Goal: Information Seeking & Learning: Check status

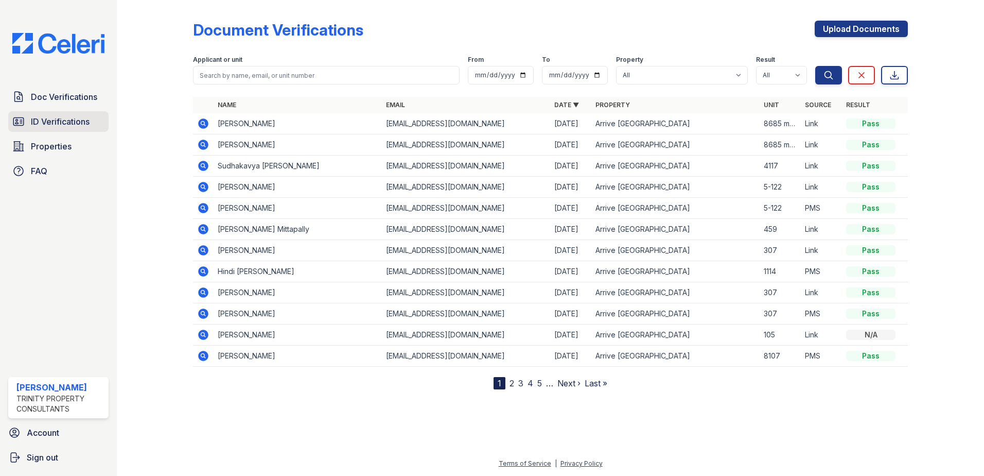
click at [35, 120] on span "ID Verifications" at bounding box center [60, 121] width 59 height 12
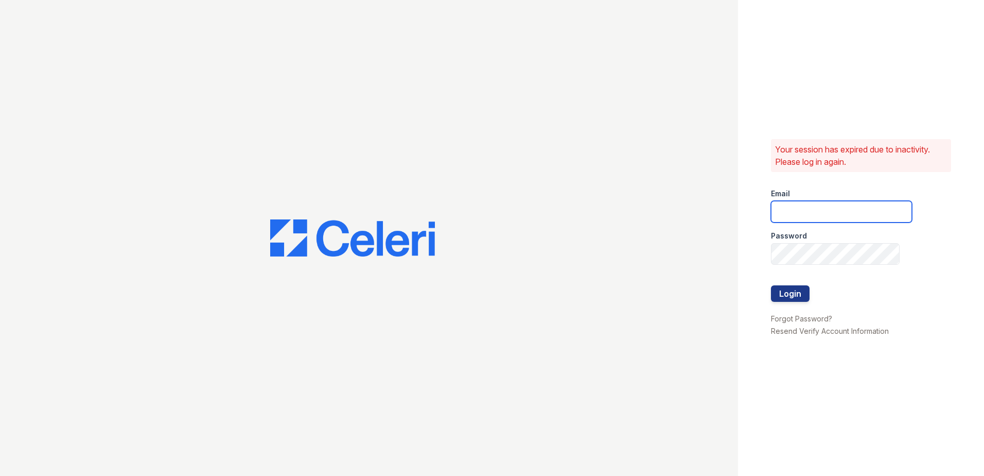
type input "fbarco@trinity-pm.com"
click at [782, 297] on button "Login" at bounding box center [790, 293] width 39 height 16
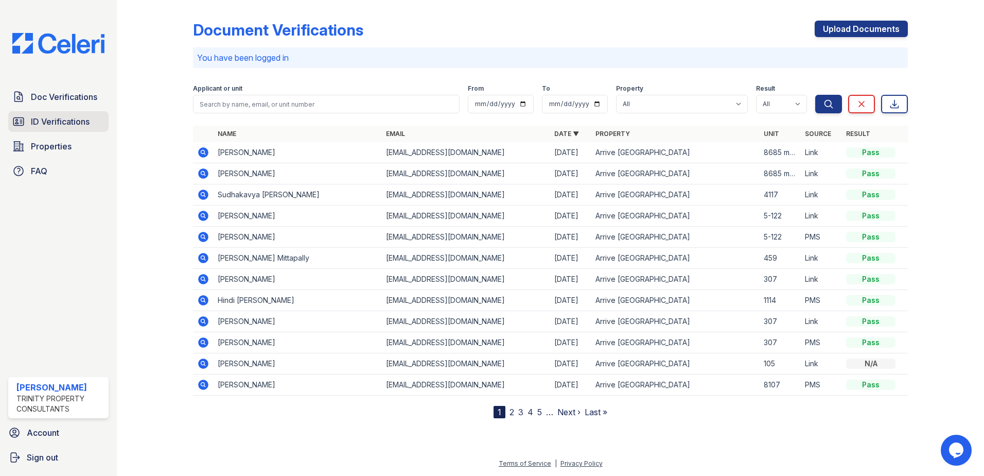
click at [55, 117] on span "ID Verifications" at bounding box center [60, 121] width 59 height 12
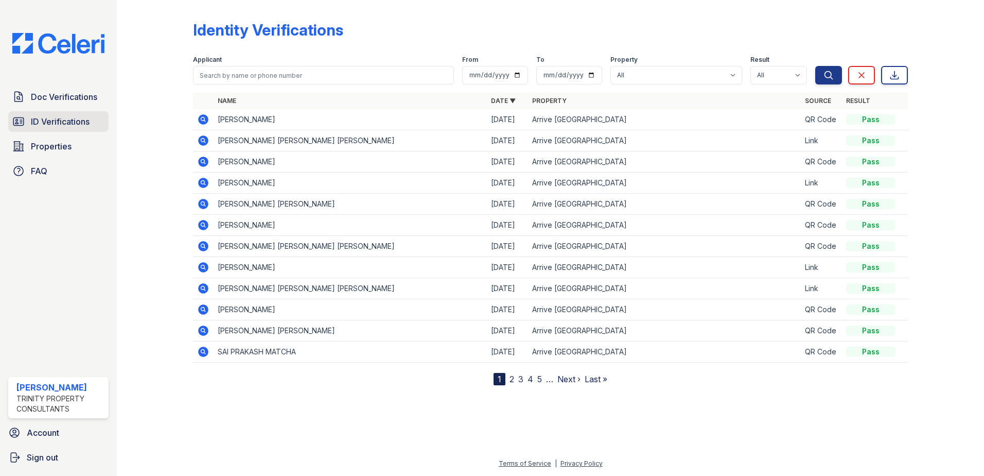
click at [57, 122] on span "ID Verifications" at bounding box center [60, 121] width 59 height 12
click at [43, 120] on span "ID Verifications" at bounding box center [60, 121] width 59 height 12
click at [42, 120] on span "ID Verifications" at bounding box center [60, 121] width 59 height 12
click at [65, 121] on span "ID Verifications" at bounding box center [60, 121] width 59 height 12
click at [77, 118] on span "ID Verifications" at bounding box center [60, 121] width 59 height 12
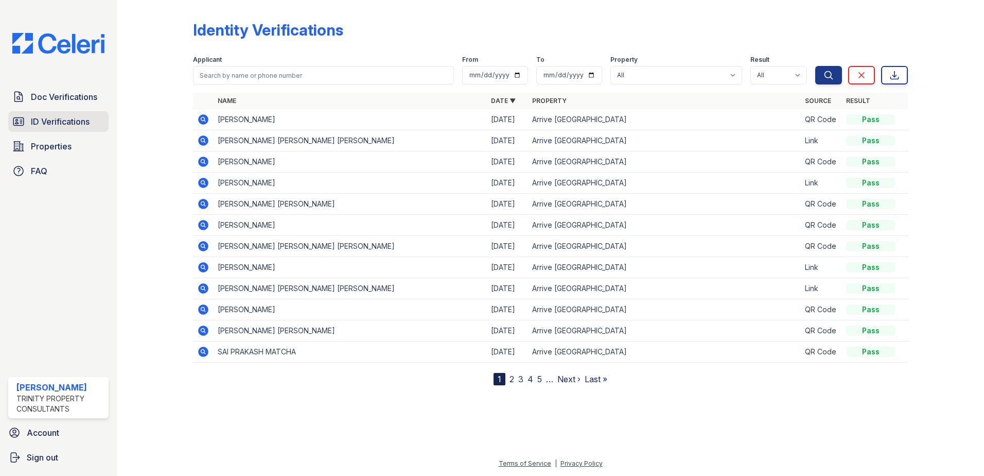
click at [69, 118] on span "ID Verifications" at bounding box center [60, 121] width 59 height 12
click at [71, 120] on span "ID Verifications" at bounding box center [60, 121] width 59 height 12
click at [62, 121] on span "ID Verifications" at bounding box center [60, 121] width 59 height 12
click at [67, 120] on span "ID Verifications" at bounding box center [60, 121] width 59 height 12
click at [58, 114] on link "ID Verifications" at bounding box center [58, 121] width 100 height 21
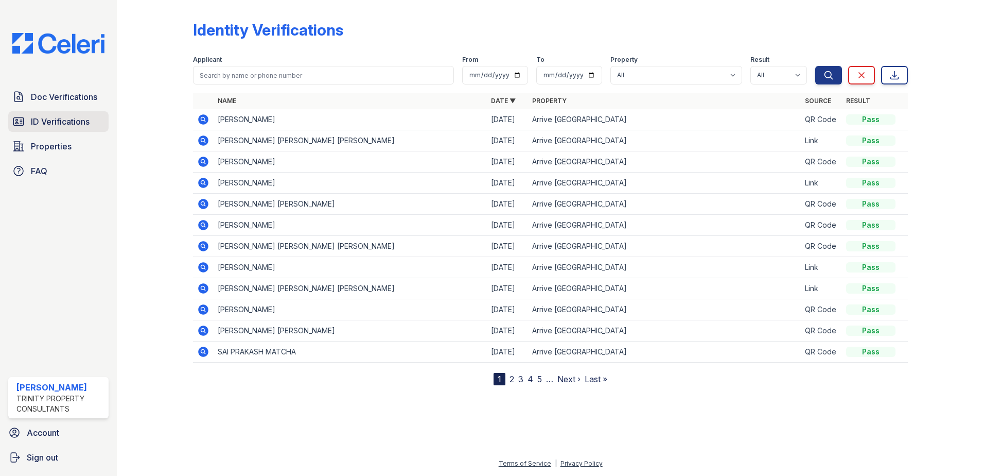
click at [54, 119] on span "ID Verifications" at bounding box center [60, 121] width 59 height 12
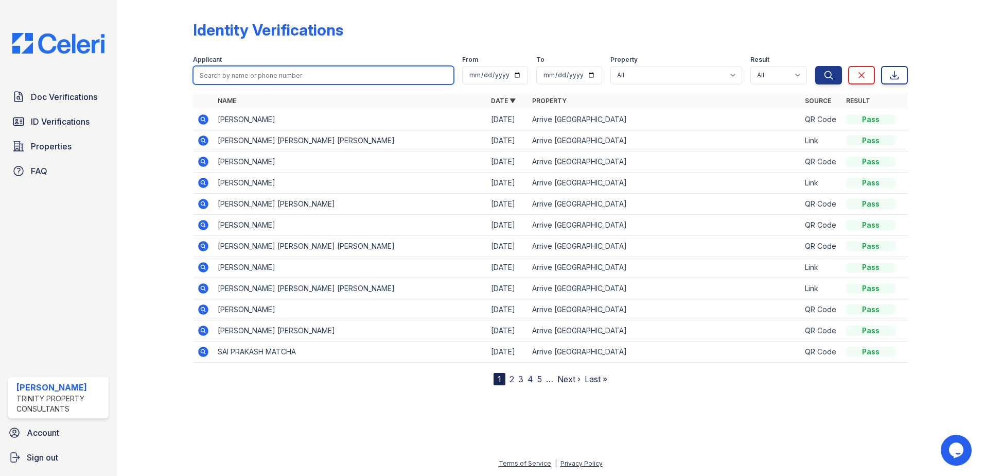
click at [275, 69] on input "search" at bounding box center [323, 75] width 261 height 19
type input "jhonny"
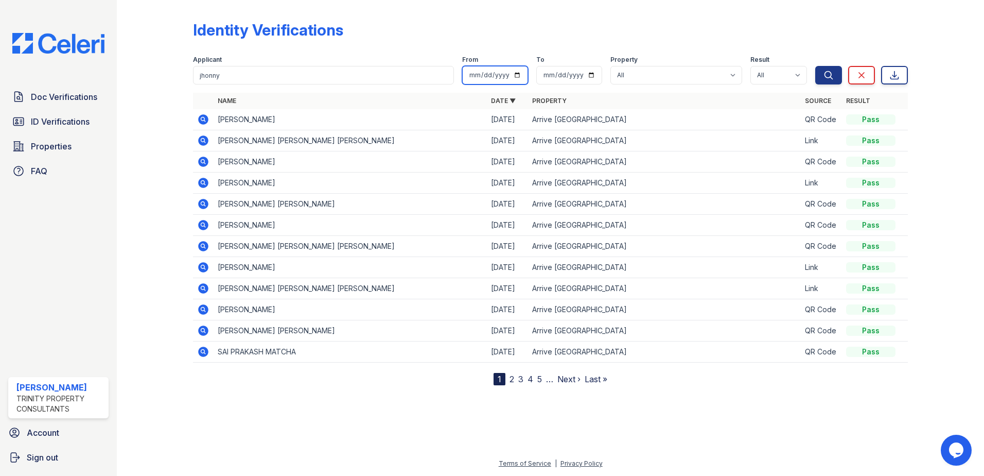
click at [815, 66] on button "Search" at bounding box center [828, 75] width 27 height 19
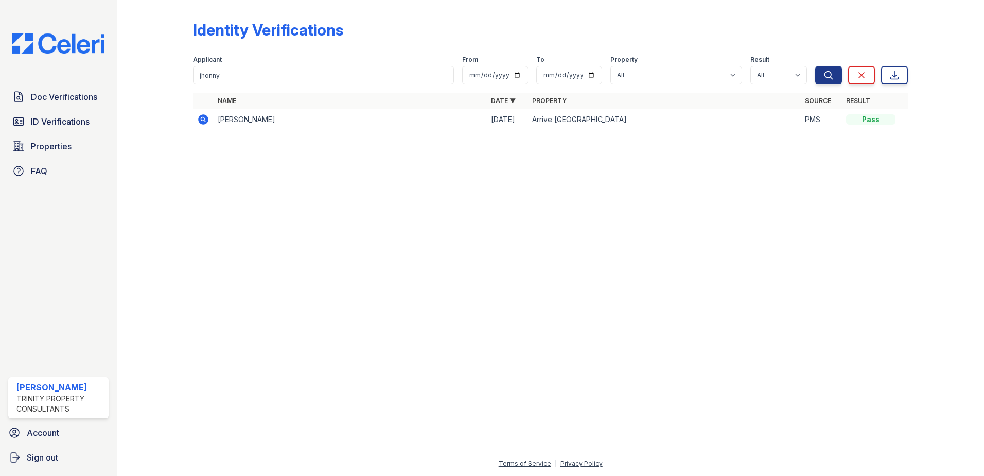
click at [200, 120] on icon at bounding box center [203, 119] width 10 height 10
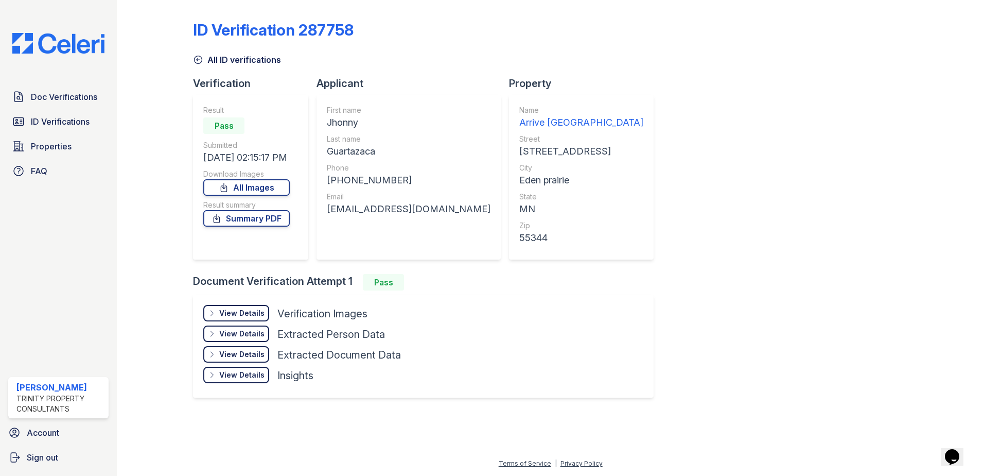
click at [769, 243] on div "ID Verification 287758 All ID verifications Verification Result Pass Submitted …" at bounding box center [550, 208] width 715 height 408
click at [35, 120] on span "ID Verifications" at bounding box center [60, 121] width 59 height 12
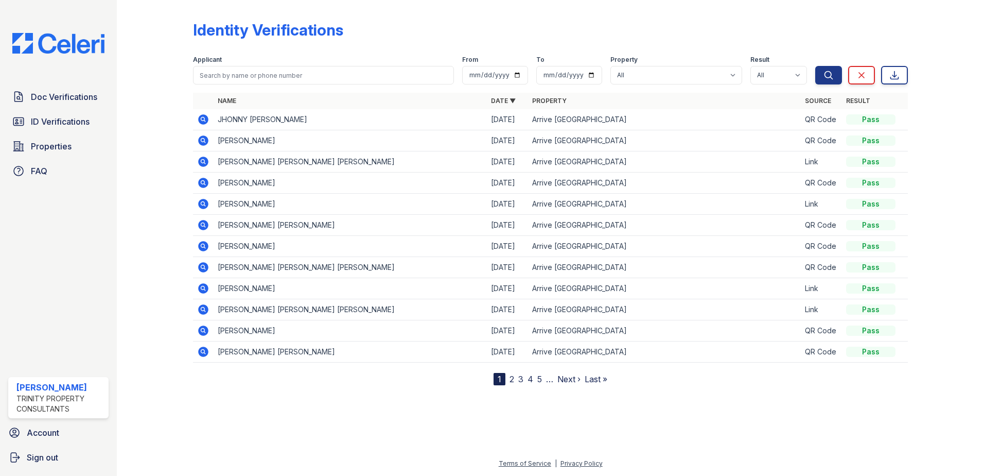
drag, startPoint x: 218, startPoint y: 119, endPoint x: 396, endPoint y: 124, distance: 178.1
click at [396, 124] on td "JHONNY [PERSON_NAME]" at bounding box center [350, 119] width 273 height 21
drag, startPoint x: 396, startPoint y: 124, endPoint x: 376, endPoint y: 119, distance: 20.6
copy td "JHONNY [PERSON_NAME]"
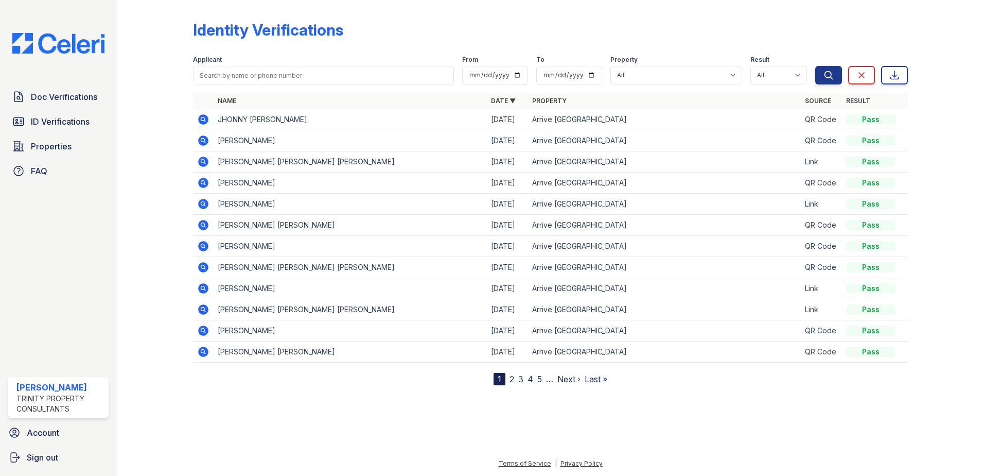
click at [203, 119] on icon at bounding box center [202, 118] width 3 height 3
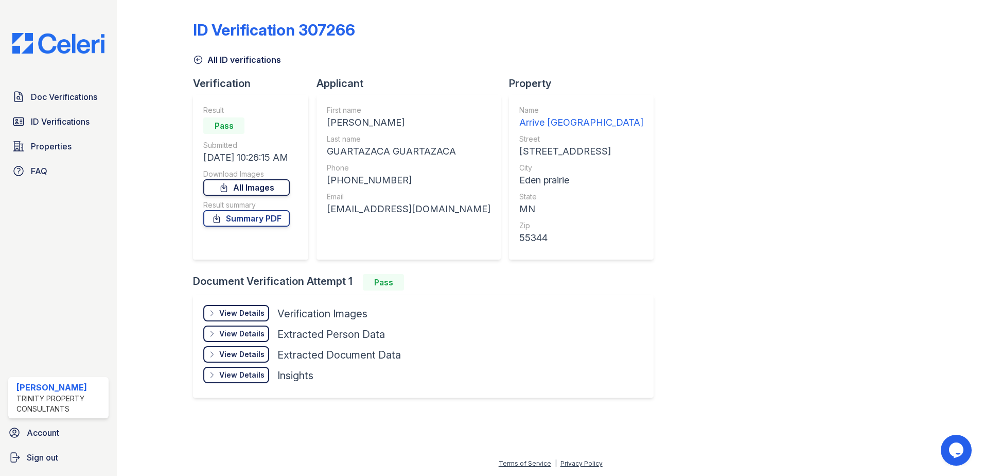
click at [253, 188] on link "All Images" at bounding box center [246, 187] width 86 height 16
drag, startPoint x: 908, startPoint y: 296, endPoint x: 905, endPoint y: 292, distance: 5.5
click at [908, 295] on div at bounding box center [938, 208] width 60 height 408
click at [246, 214] on link "Summary PDF" at bounding box center [246, 218] width 86 height 16
click at [57, 103] on span "Doc Verifications" at bounding box center [64, 97] width 66 height 12
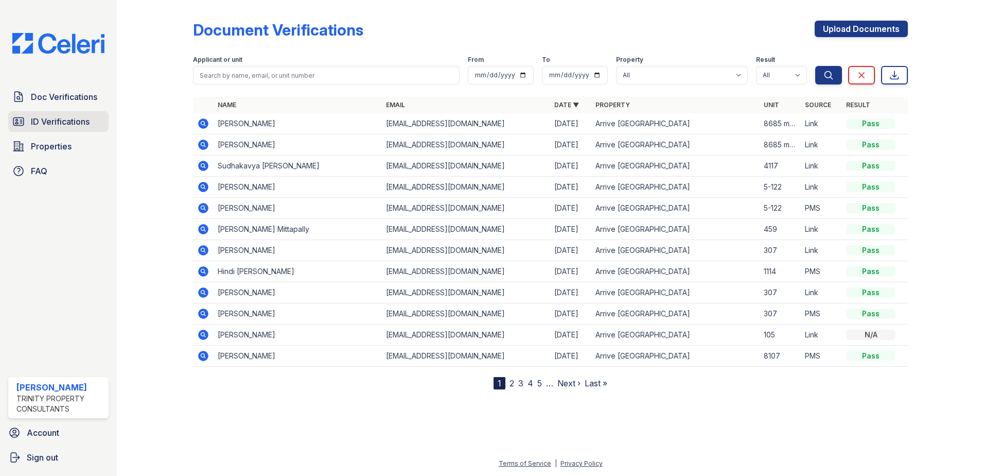
click at [59, 130] on link "ID Verifications" at bounding box center [58, 121] width 100 height 21
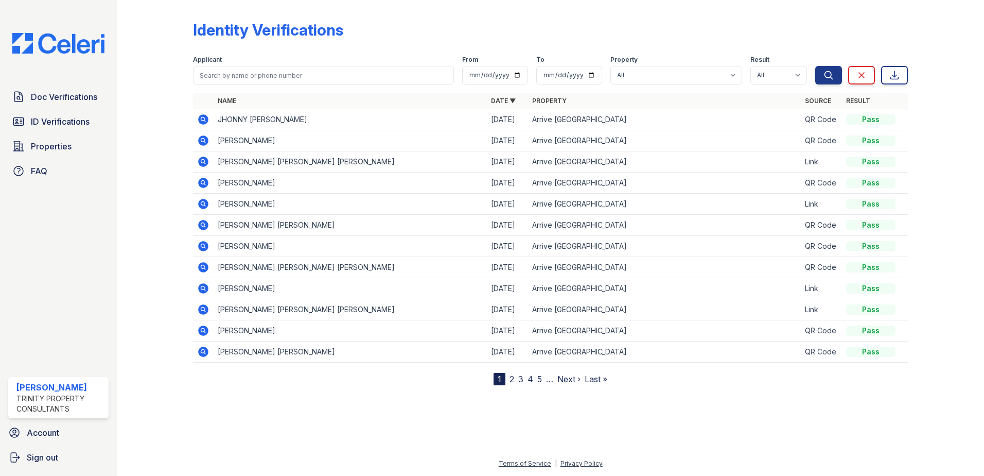
drag, startPoint x: 218, startPoint y: 182, endPoint x: 354, endPoint y: 187, distance: 136.0
click at [354, 187] on td "[PERSON_NAME]" at bounding box center [350, 182] width 273 height 21
drag, startPoint x: 310, startPoint y: 201, endPoint x: 220, endPoint y: 203, distance: 90.6
click at [220, 203] on td "[PERSON_NAME]" at bounding box center [350, 203] width 273 height 21
drag, startPoint x: 220, startPoint y: 203, endPoint x: 225, endPoint y: 205, distance: 5.8
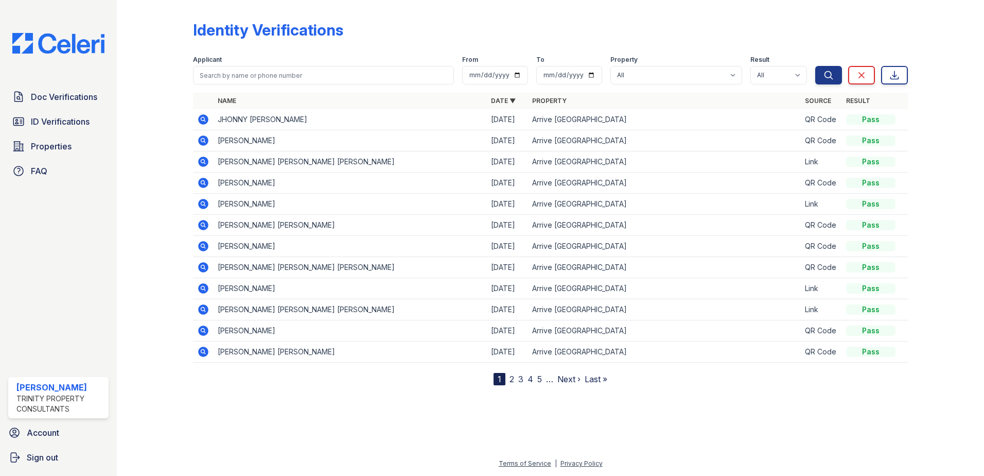
copy td "[PERSON_NAME]"
click at [201, 205] on icon at bounding box center [203, 204] width 10 height 10
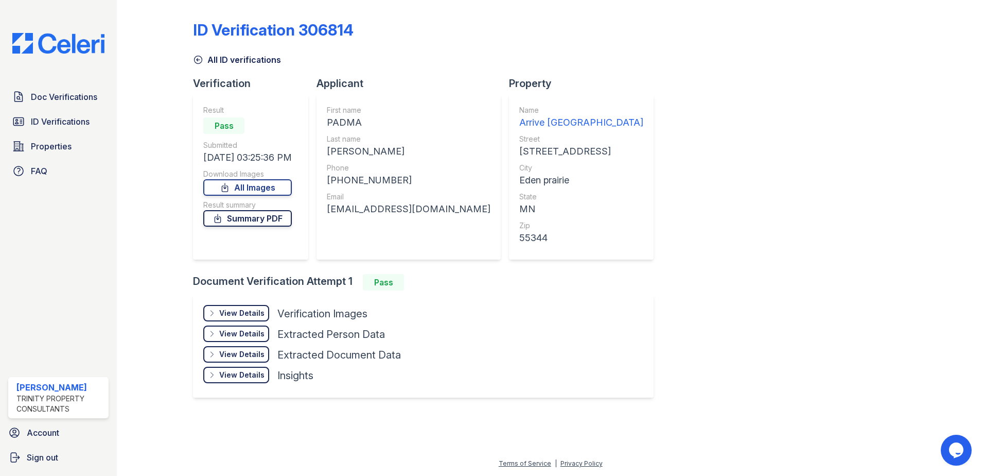
click at [258, 218] on link "Summary PDF" at bounding box center [247, 218] width 89 height 16
click at [40, 94] on span "Doc Verifications" at bounding box center [64, 97] width 66 height 12
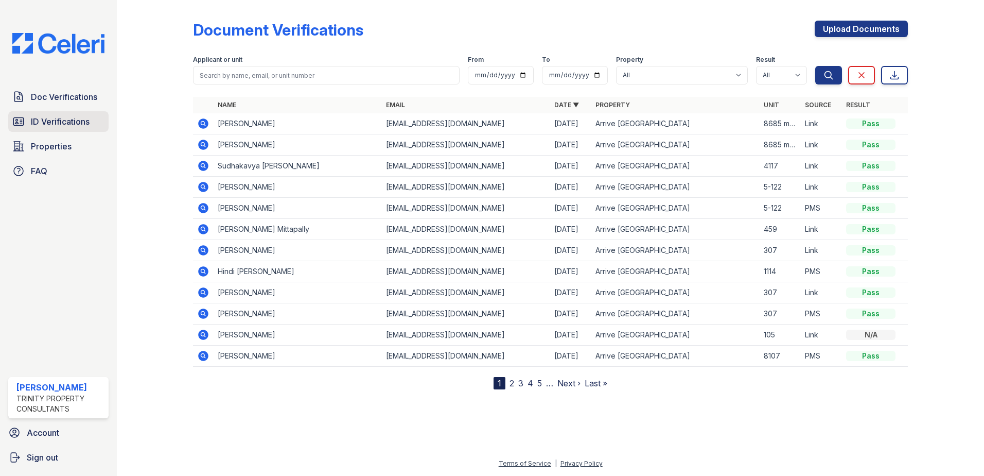
click at [58, 128] on link "ID Verifications" at bounding box center [58, 121] width 100 height 21
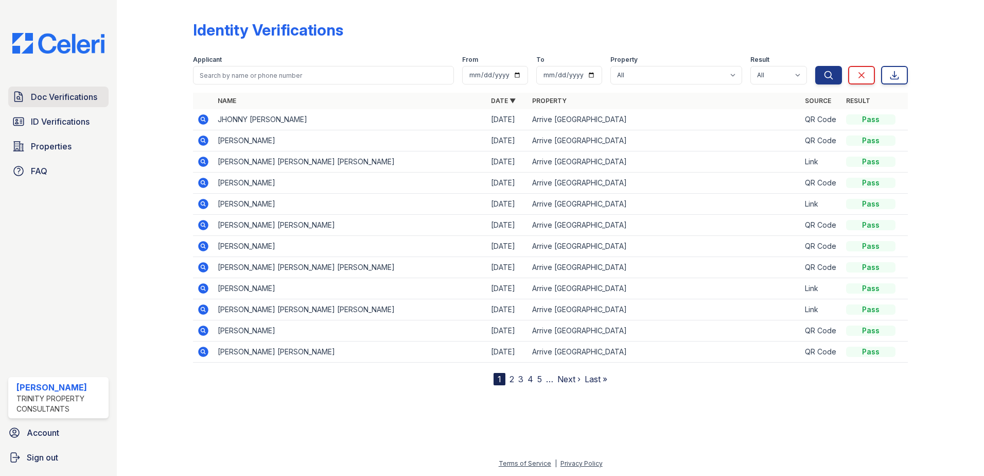
click at [65, 101] on span "Doc Verifications" at bounding box center [64, 97] width 66 height 12
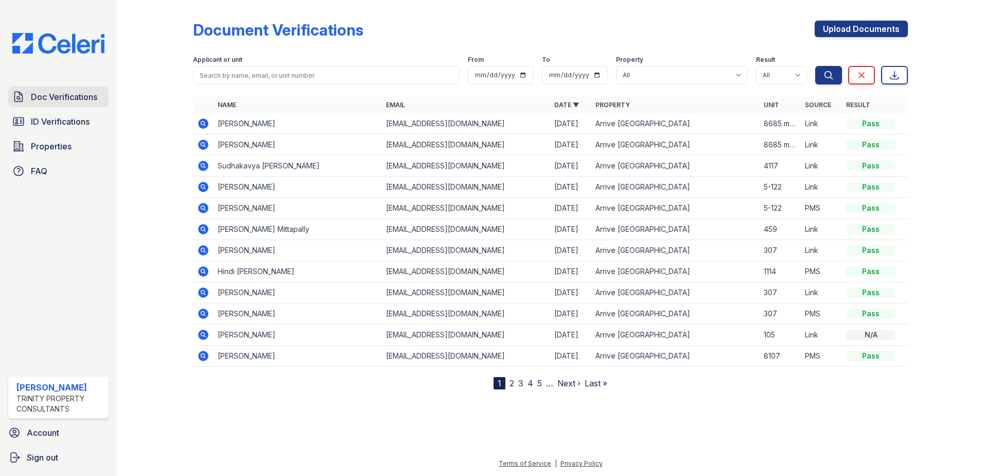
click at [39, 103] on span "Doc Verifications" at bounding box center [64, 97] width 66 height 12
click at [60, 100] on span "Doc Verifications" at bounding box center [64, 97] width 66 height 12
click at [63, 120] on span "ID Verifications" at bounding box center [60, 121] width 59 height 12
